Goal: Find specific page/section

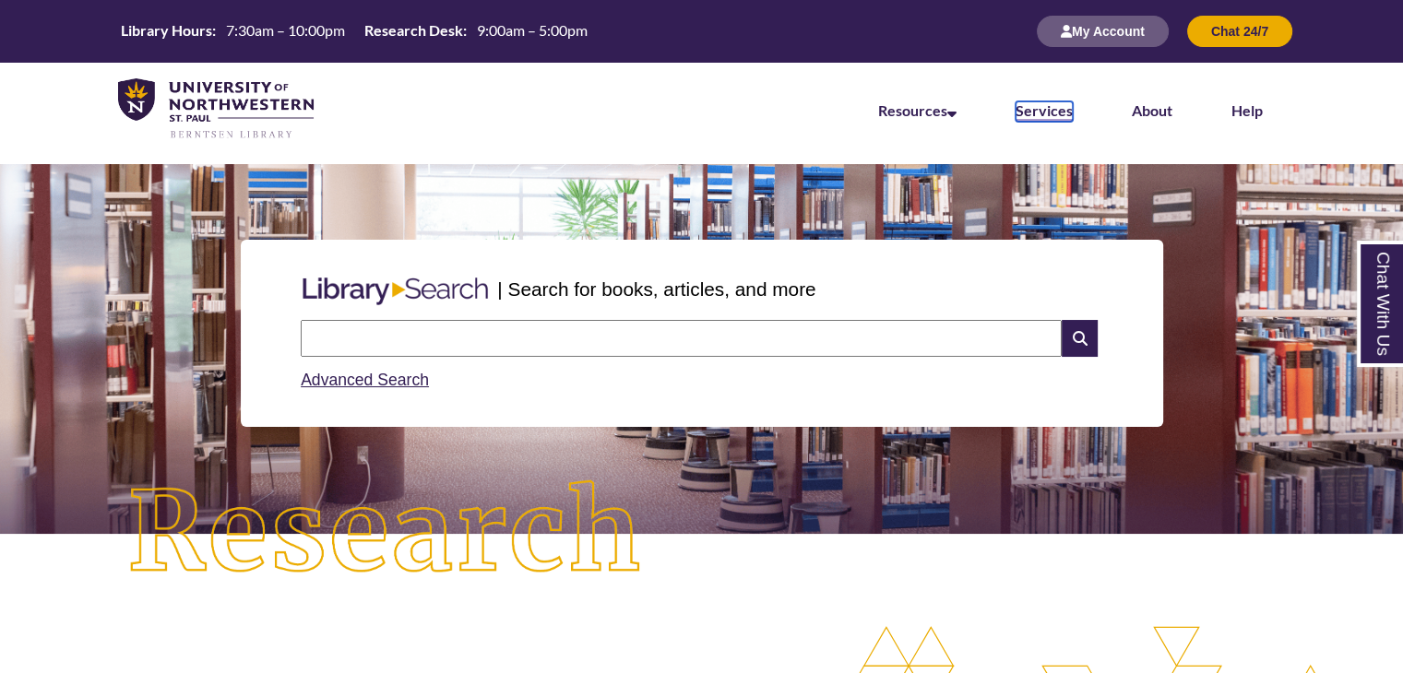
click at [1051, 107] on link "Services" at bounding box center [1043, 111] width 57 height 20
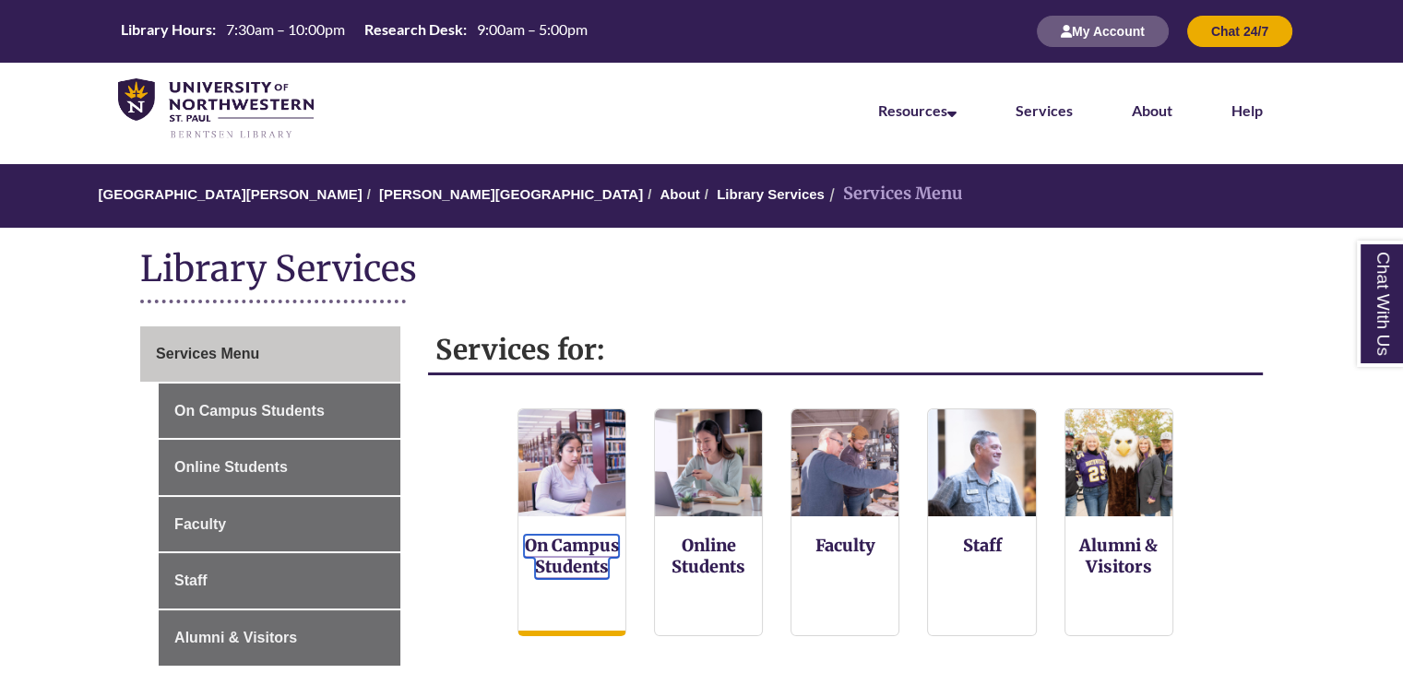
click at [583, 547] on link "On Campus Students" at bounding box center [571, 557] width 95 height 44
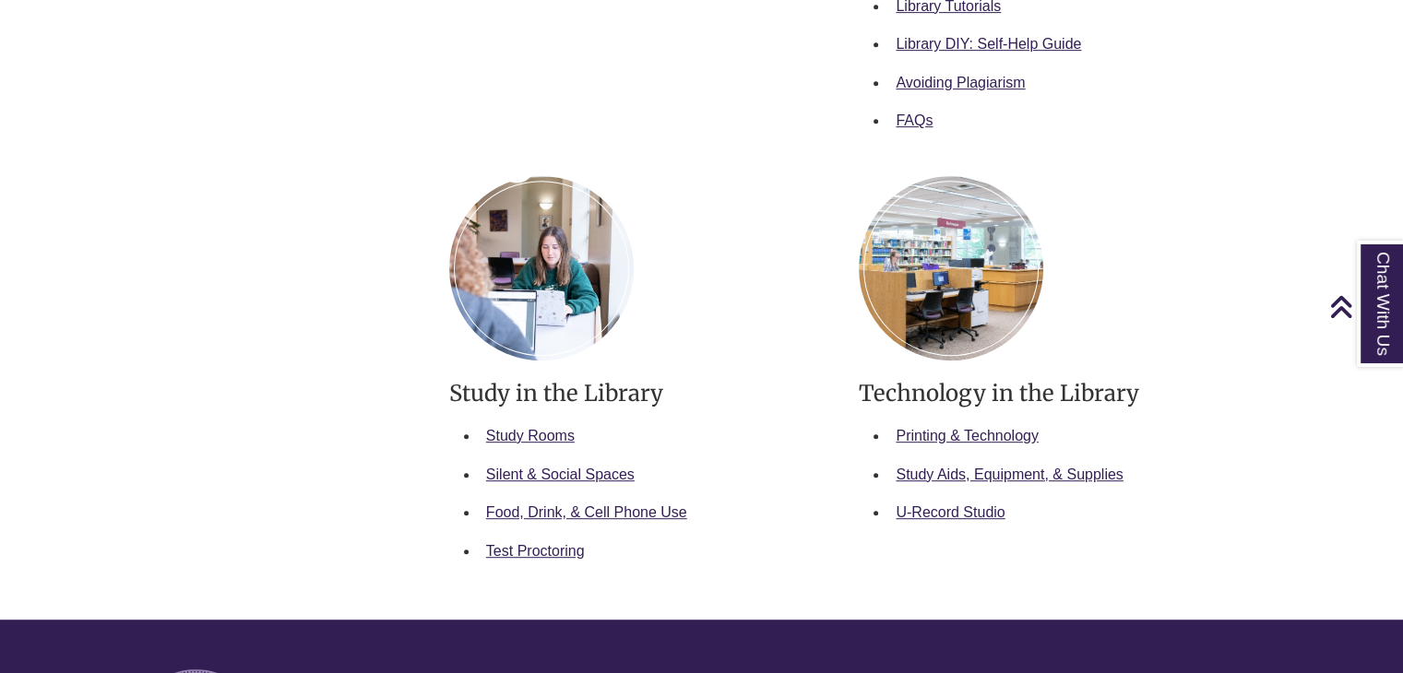
scroll to position [922, 0]
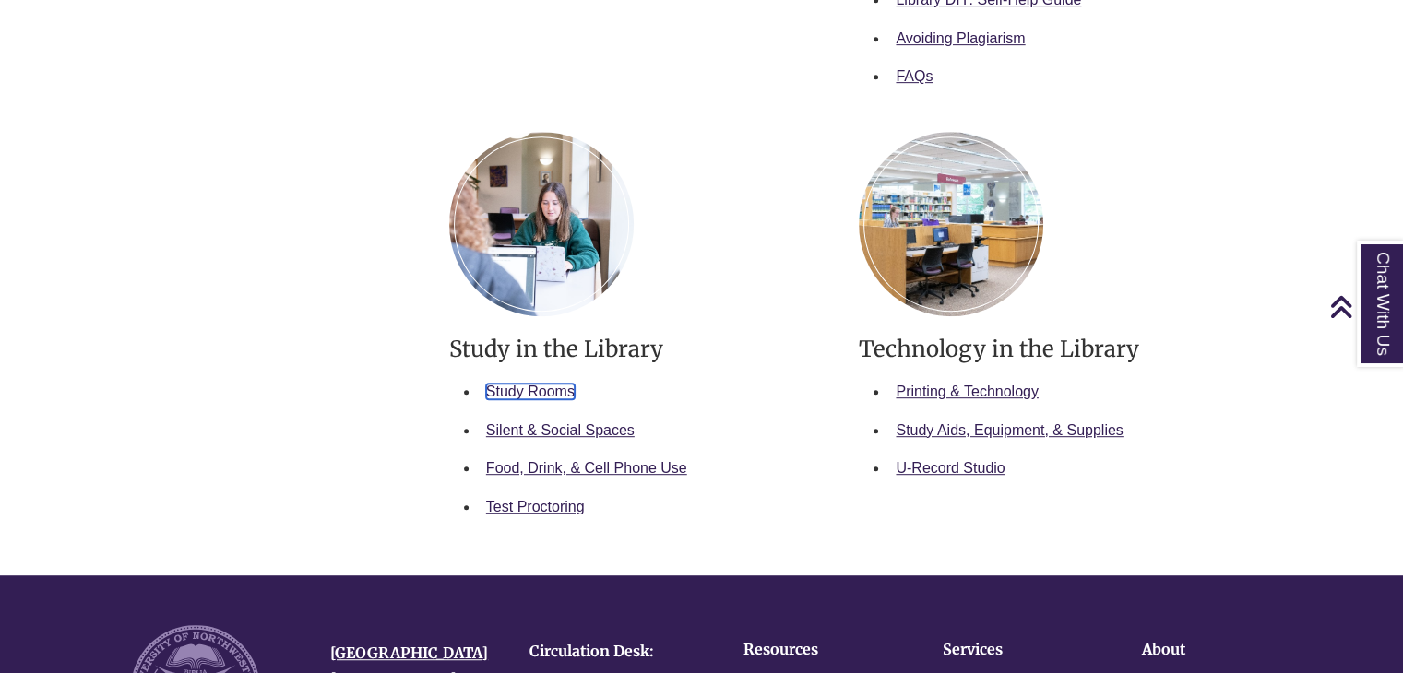
click at [506, 384] on link "Study Rooms" at bounding box center [530, 392] width 89 height 16
